Goal: Information Seeking & Learning: Learn about a topic

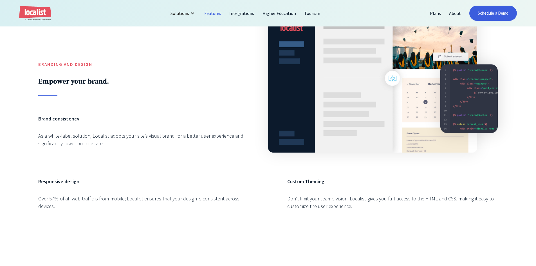
scroll to position [248, 0]
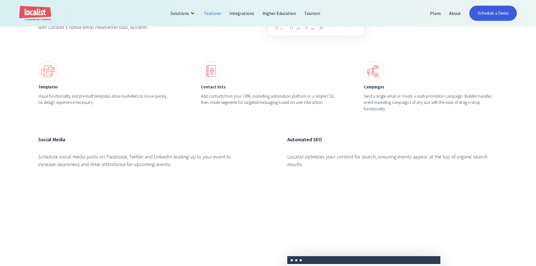
scroll to position [2004, 0]
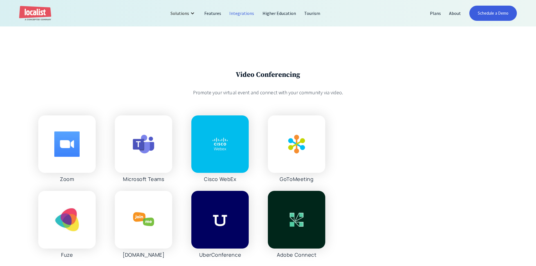
scroll to position [590, 0]
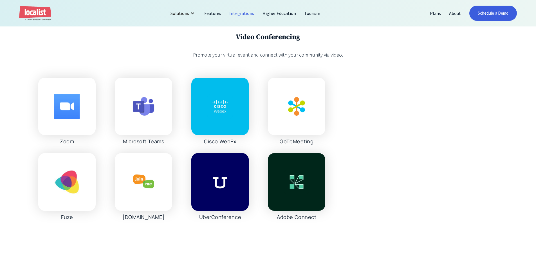
click at [382, 143] on div "Zoom Microsoft Teams Cisco WebEx GoToMeeting Fuze Join.Me UberConference Adobe …" at bounding box center [267, 149] width 459 height 142
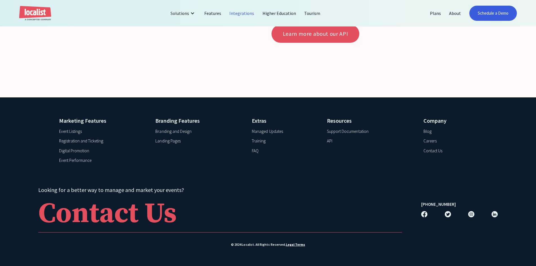
scroll to position [2198, 0]
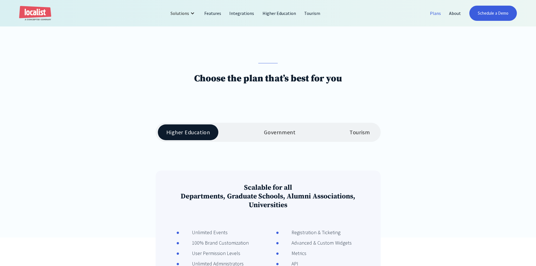
click at [288, 135] on div "Government" at bounding box center [279, 132] width 31 height 7
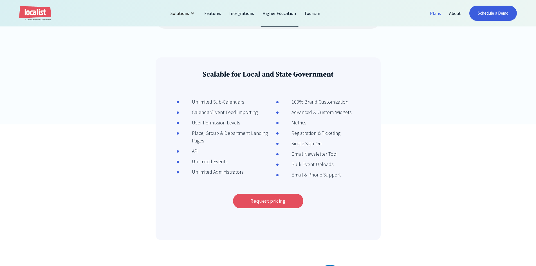
scroll to position [169, 0]
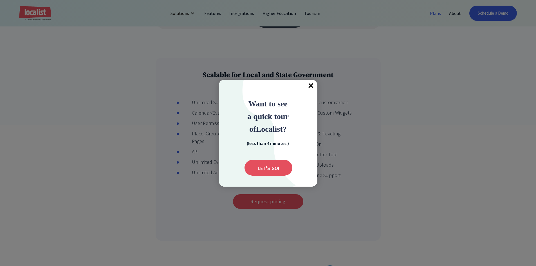
click at [310, 87] on span "×" at bounding box center [311, 86] width 12 height 12
